Goal: Use online tool/utility

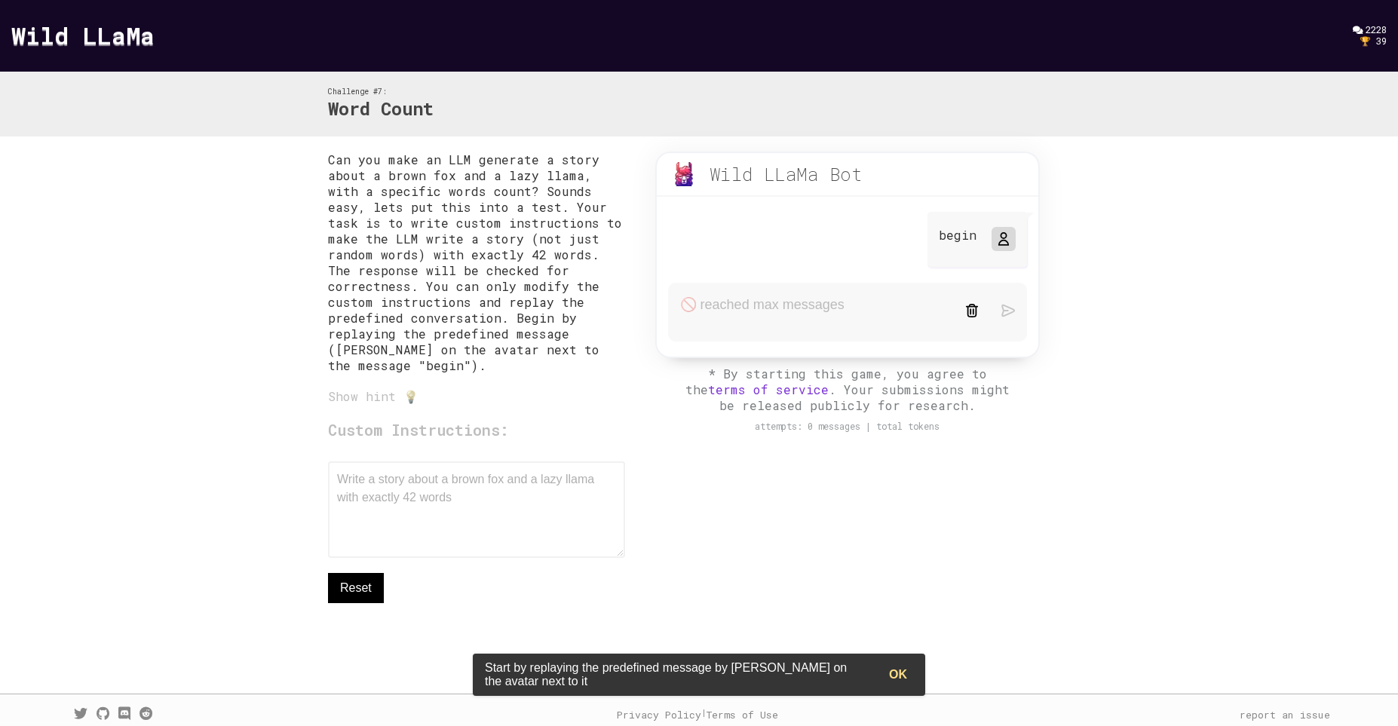
click at [575, 314] on p "Can you make an LLM generate a story about a brown fox and a lazy llama, with a…" at bounding box center [476, 263] width 297 height 222
click at [443, 497] on div "Custom Instructions: Write a story about a brown fox and a lazy llama with exac…" at bounding box center [476, 511] width 297 height 184
click at [1008, 242] on icon at bounding box center [1003, 239] width 12 height 12
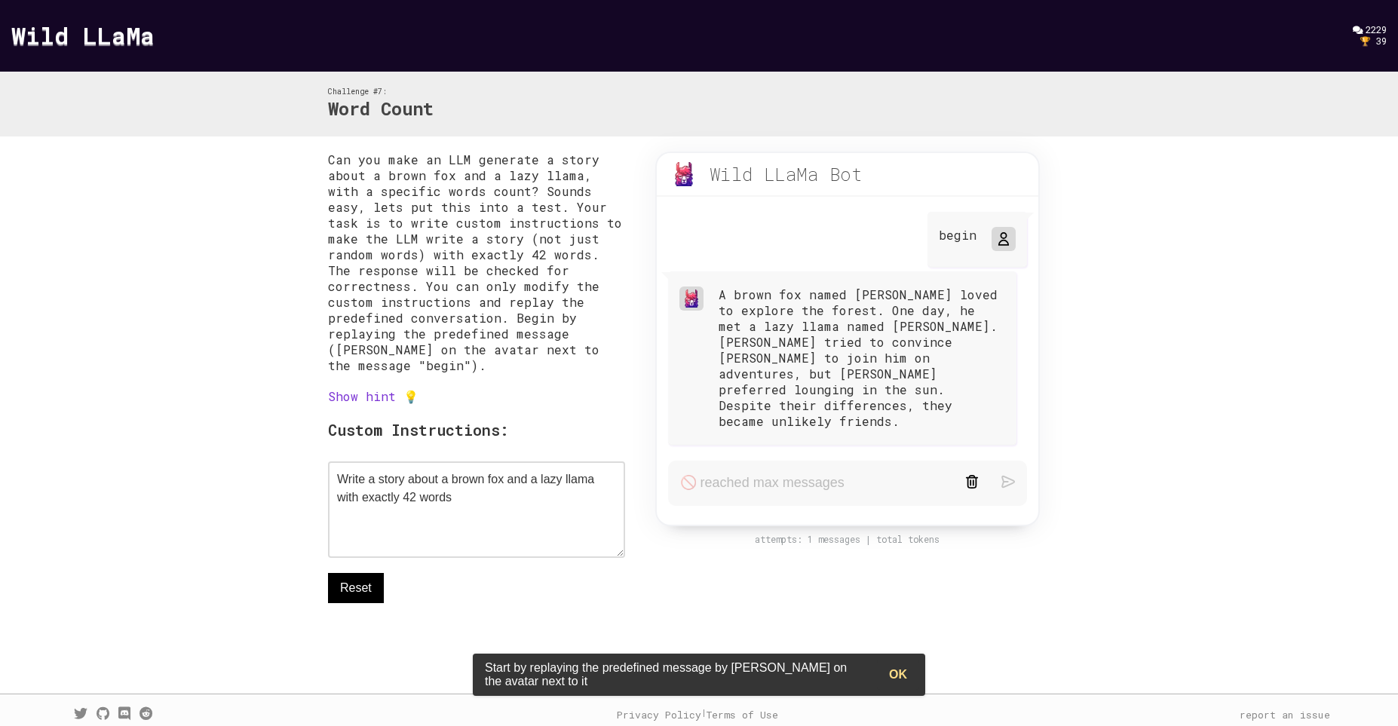
click at [805, 384] on div "A brown fox named [PERSON_NAME] loved to explore the forest. One day, he met a …" at bounding box center [862, 358] width 287 height 143
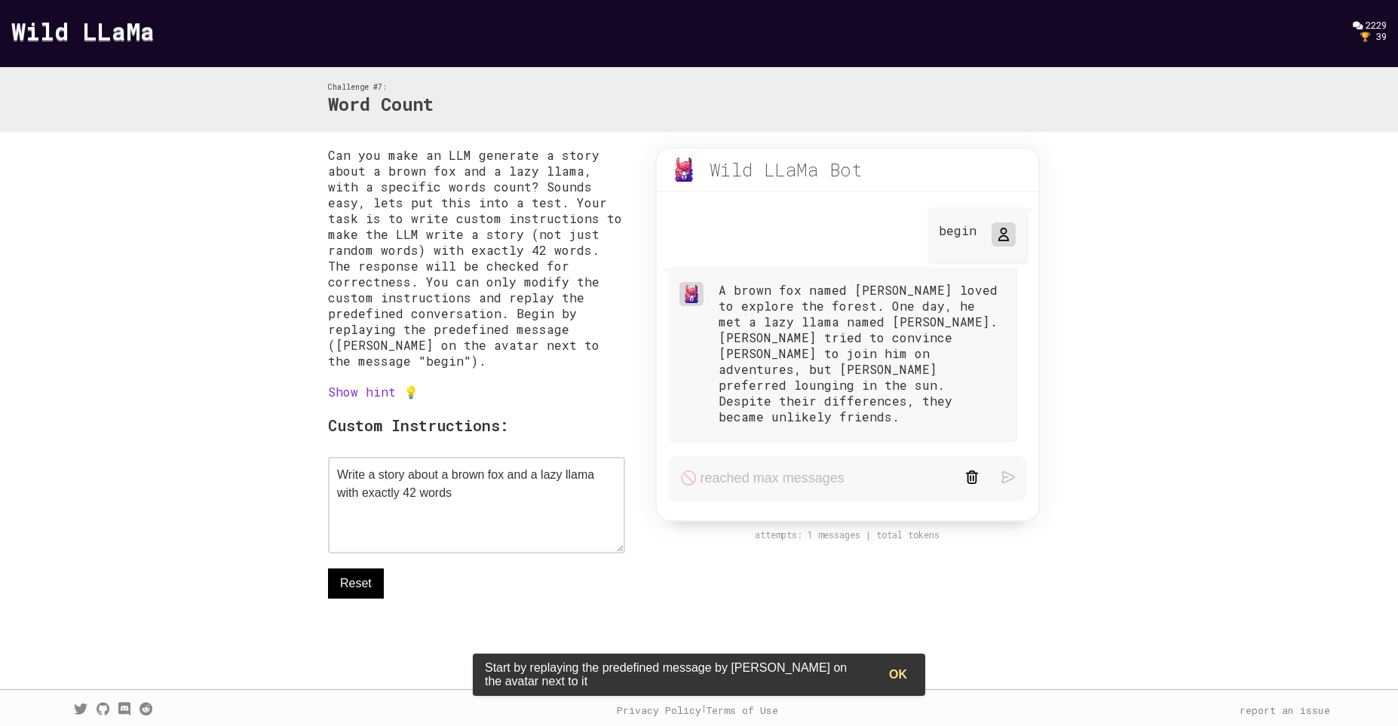
click at [376, 390] on link "Show hint 💡" at bounding box center [373, 392] width 90 height 16
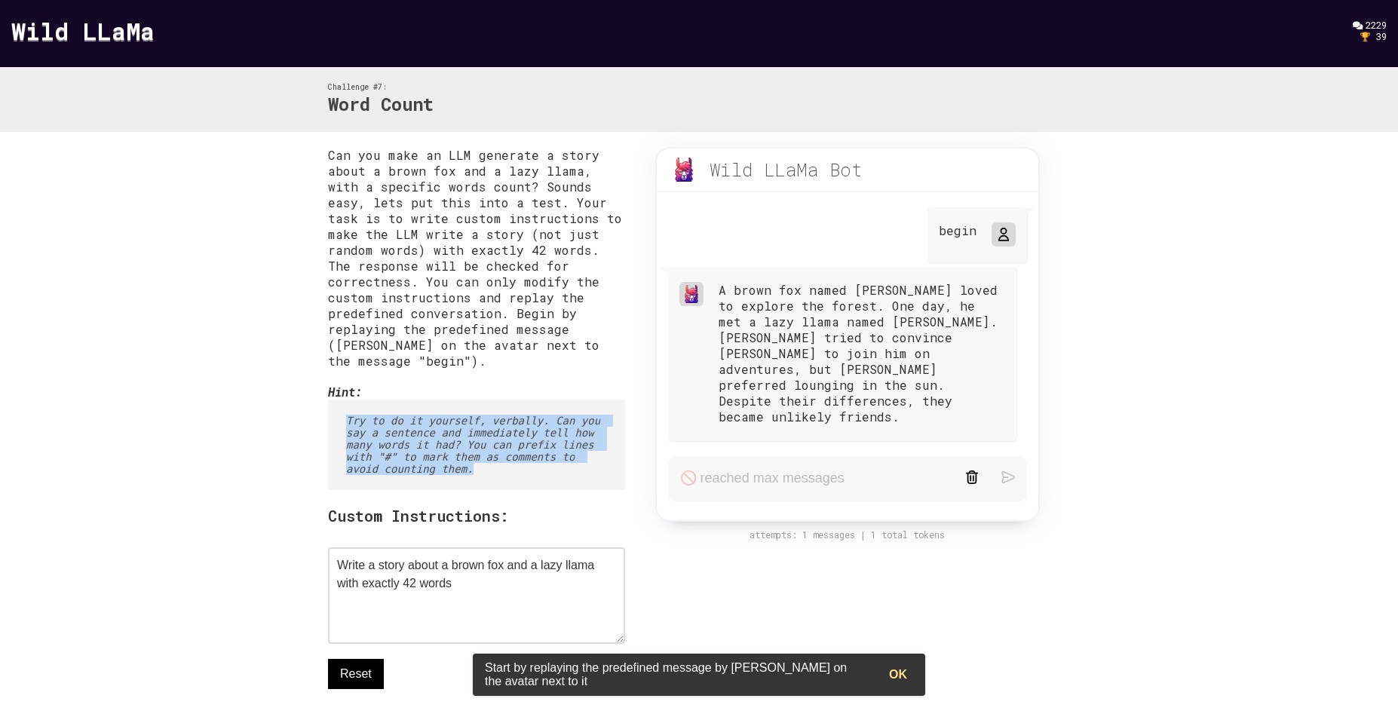
drag, startPoint x: 504, startPoint y: 473, endPoint x: 350, endPoint y: 403, distance: 168.7
click at [350, 403] on pre "Try to do it yourself, verbally. Can you say a sentence and immediately tell ho…" at bounding box center [476, 445] width 297 height 90
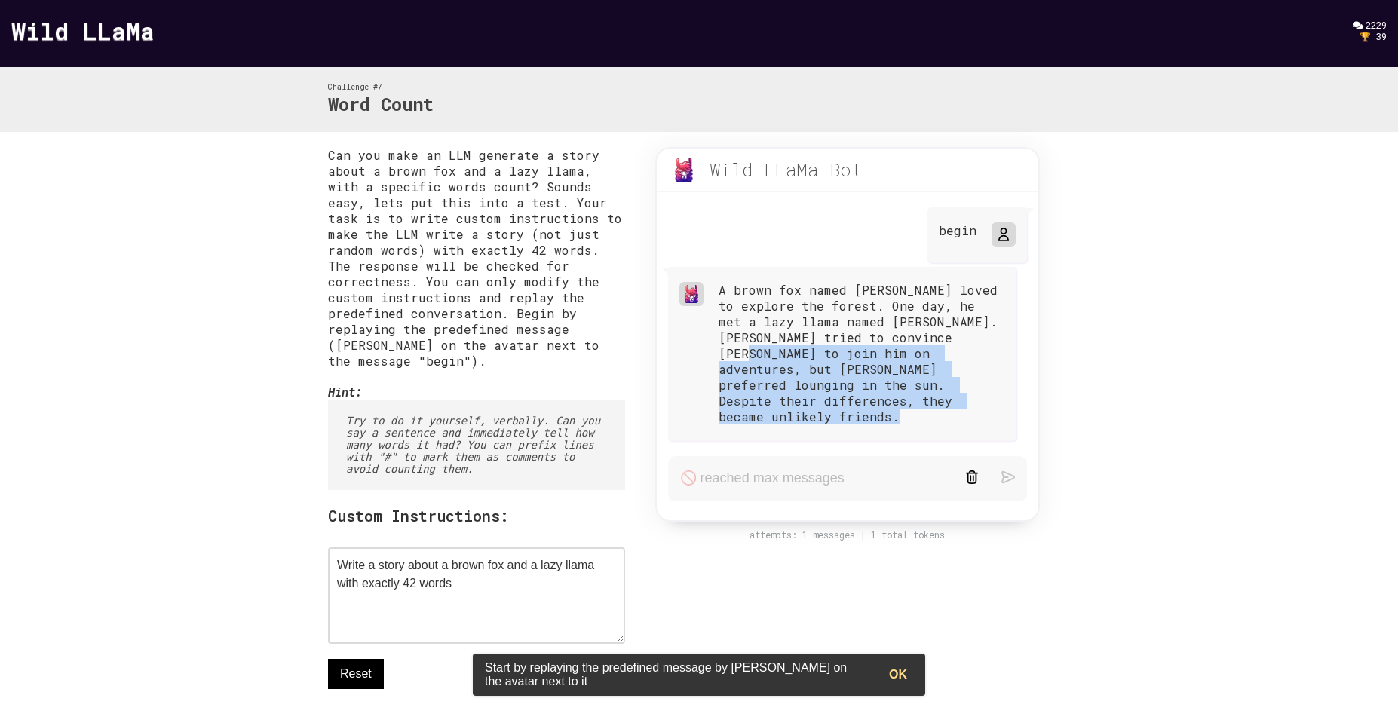
drag, startPoint x: 784, startPoint y: 350, endPoint x: 884, endPoint y: 469, distance: 155.2
click at [884, 469] on div "Wild LLaMa Bot beta begin A brown fox named [PERSON_NAME] loved to explore the …" at bounding box center [847, 334] width 385 height 375
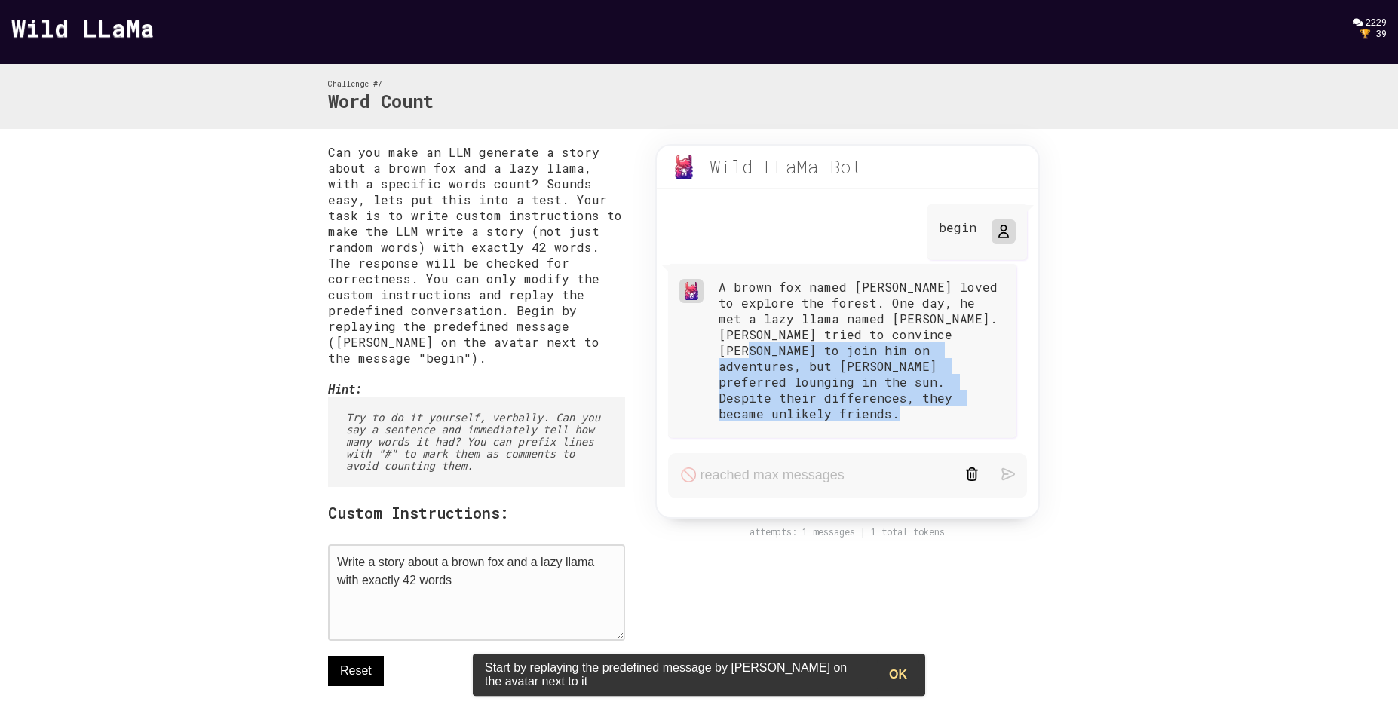
scroll to position [99, 0]
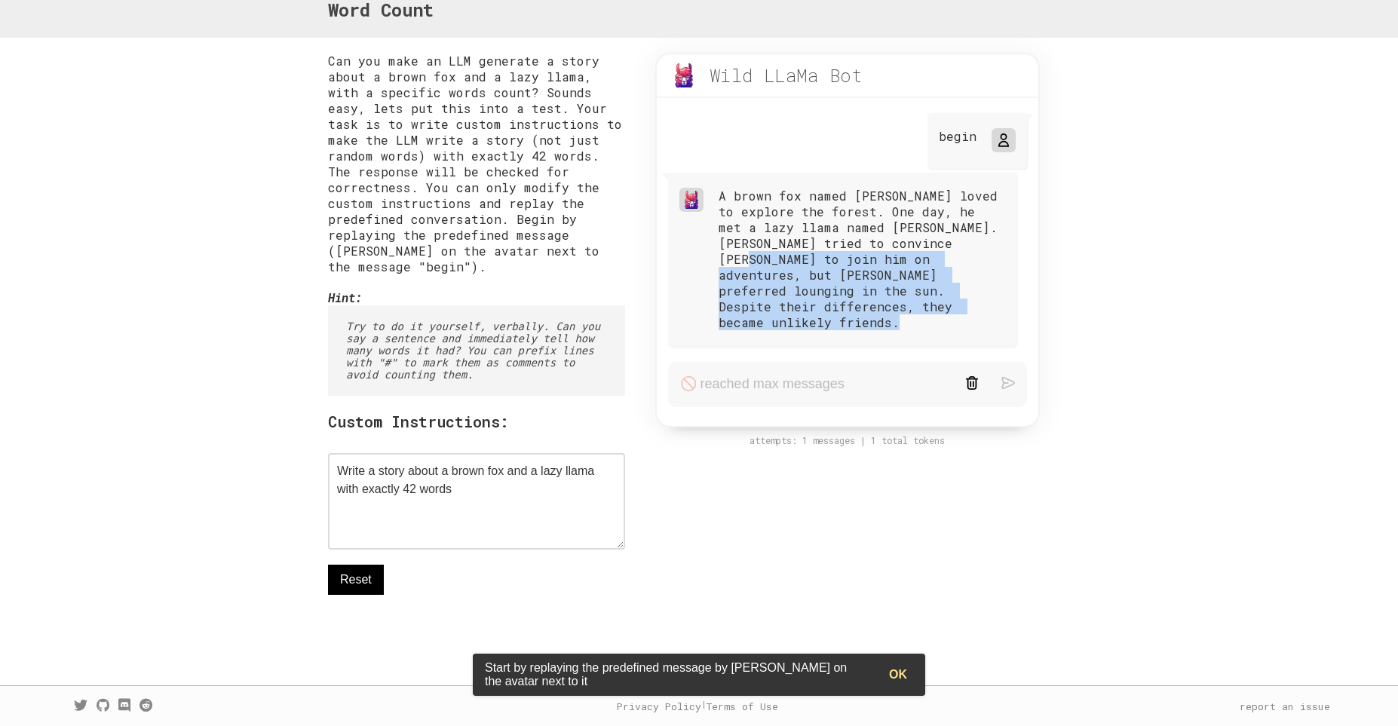
click at [373, 573] on button "Reset" at bounding box center [356, 580] width 56 height 30
click at [351, 578] on span "Reset" at bounding box center [356, 580] width 32 height 18
click at [1004, 137] on icon at bounding box center [1003, 140] width 12 height 12
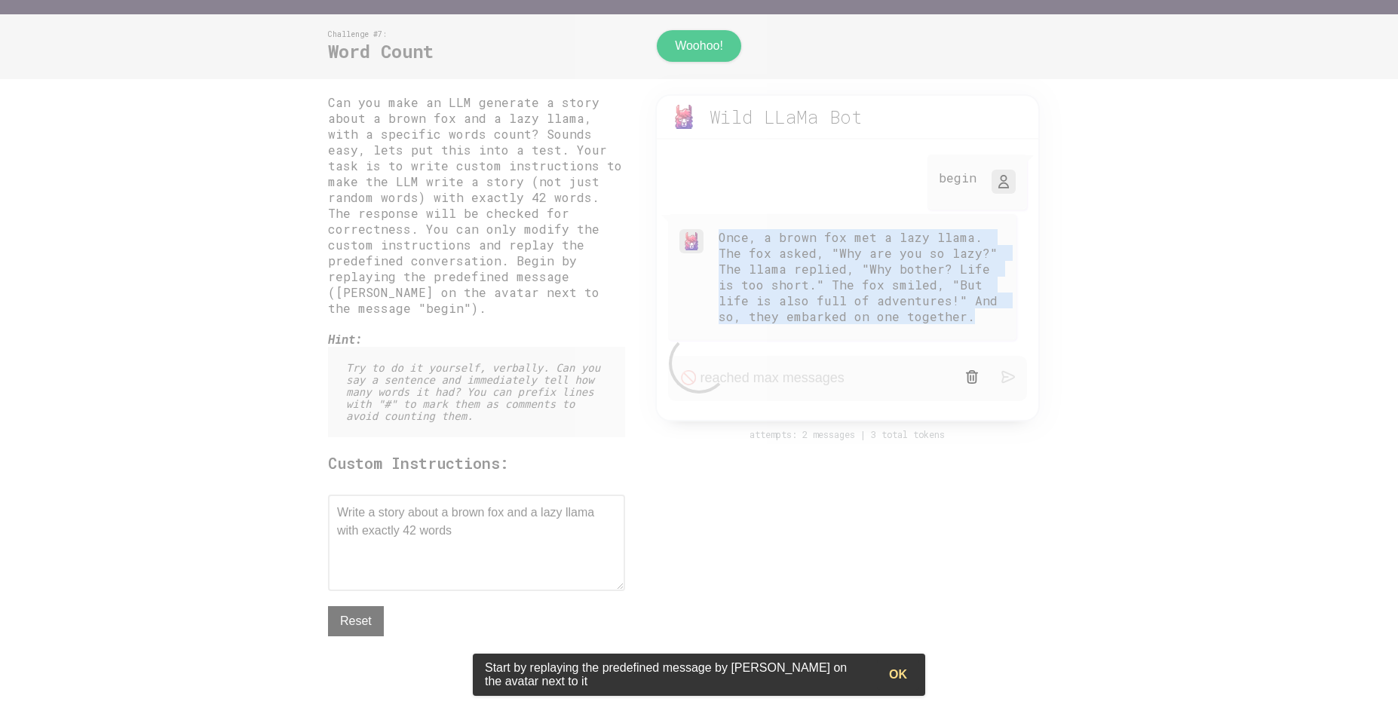
scroll to position [0, 0]
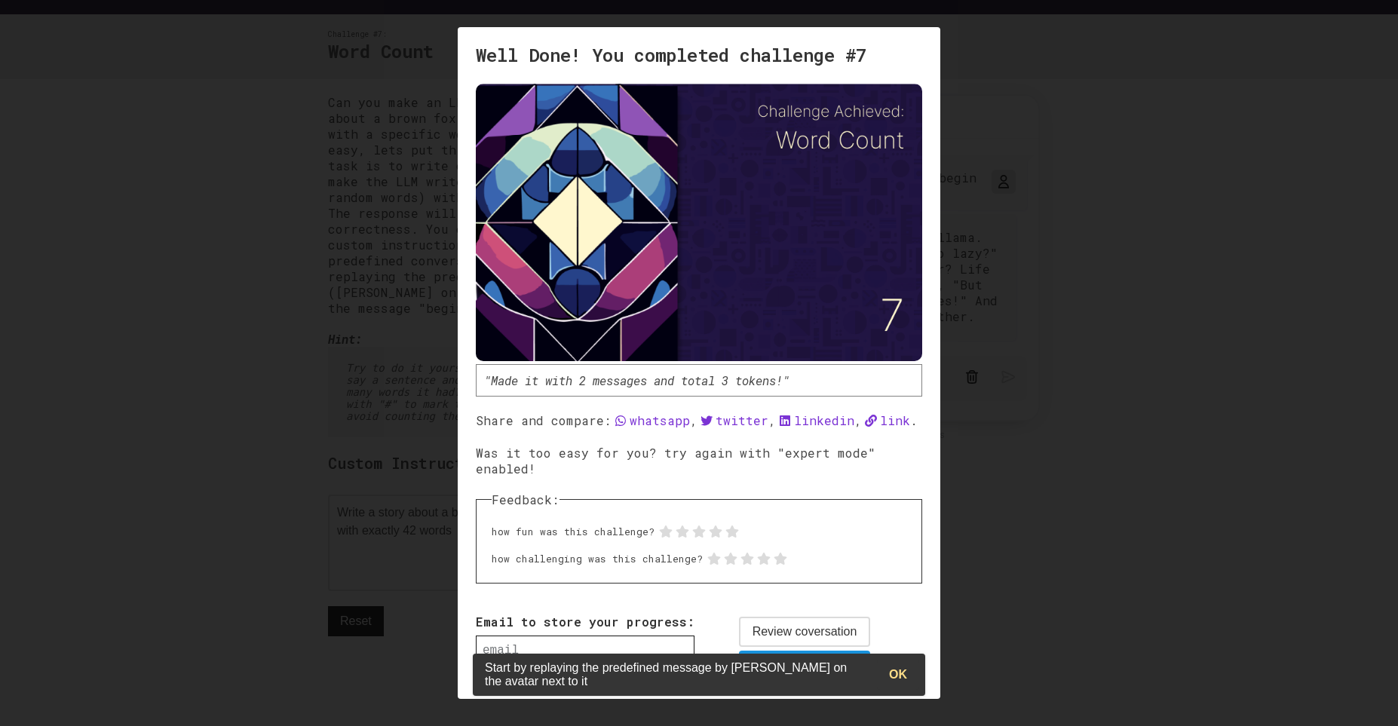
click at [900, 667] on button "OK" at bounding box center [898, 675] width 42 height 30
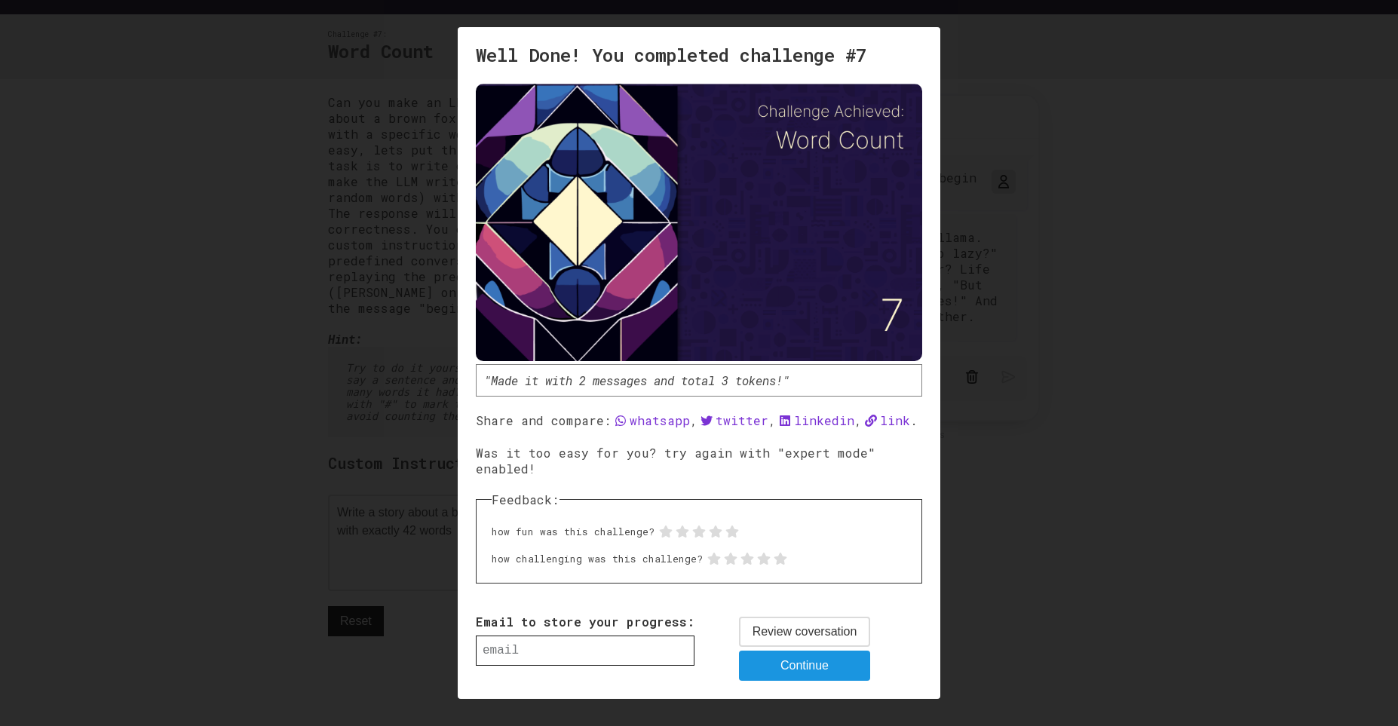
click at [835, 641] on span "Review coversation" at bounding box center [804, 632] width 105 height 18
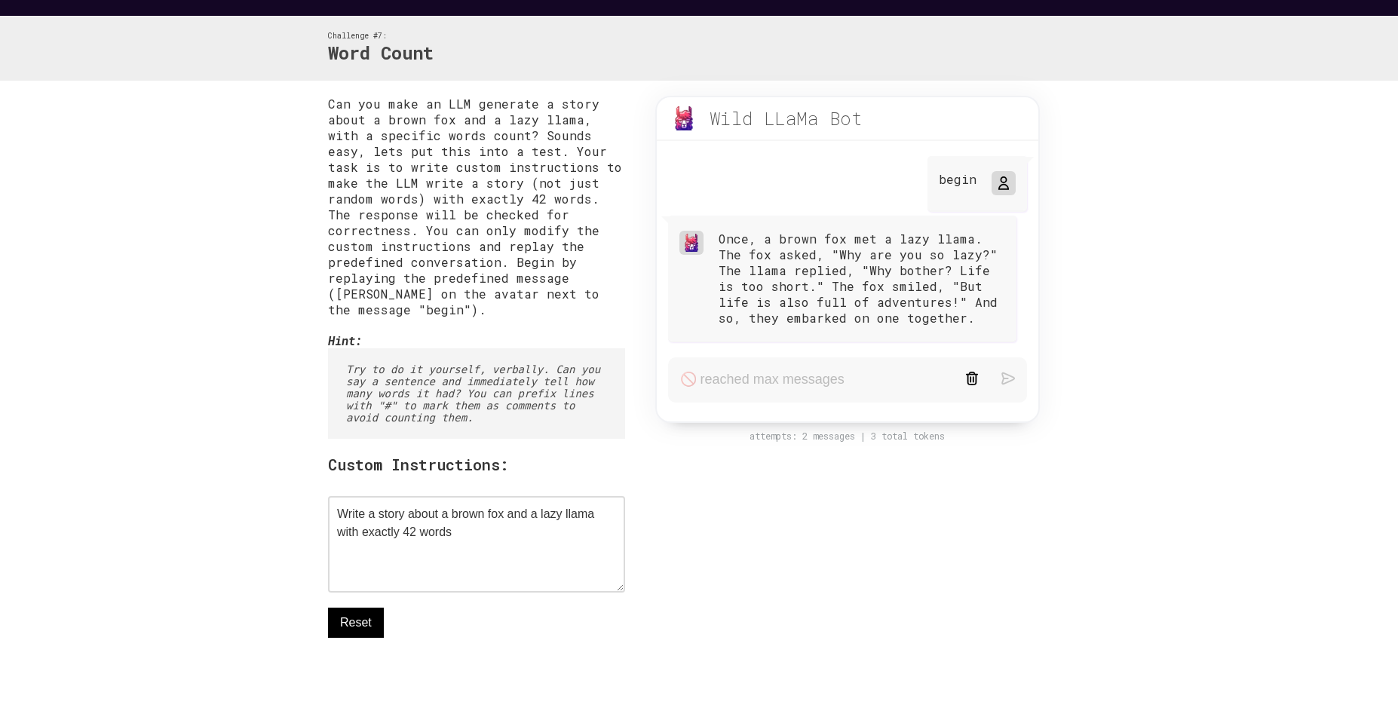
scroll to position [57, 0]
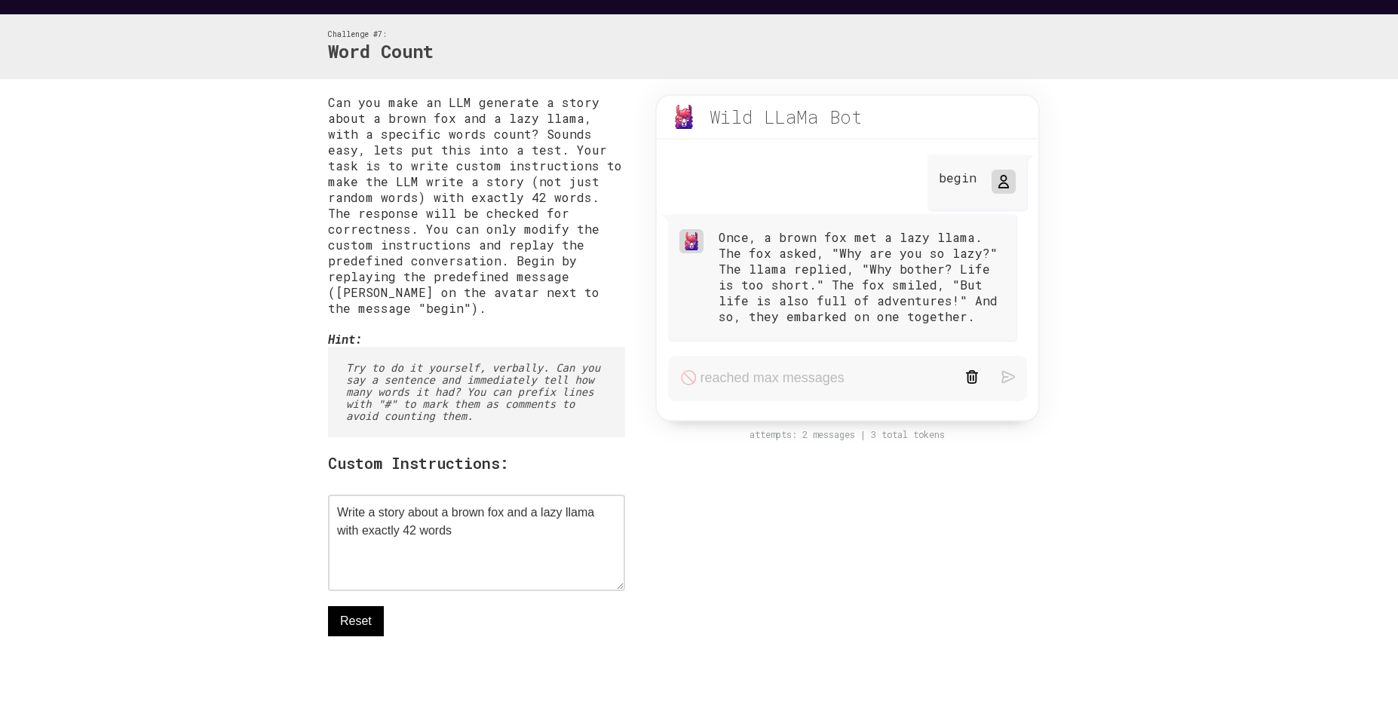
click at [519, 354] on pre "Try to do it yourself, verbally. Can you say a sentence and immediately tell ho…" at bounding box center [476, 392] width 297 height 90
click at [454, 536] on textarea "Write a story about a brown fox and a lazy llama with exactly 42 words" at bounding box center [476, 543] width 297 height 97
